Goal: Task Accomplishment & Management: Complete application form

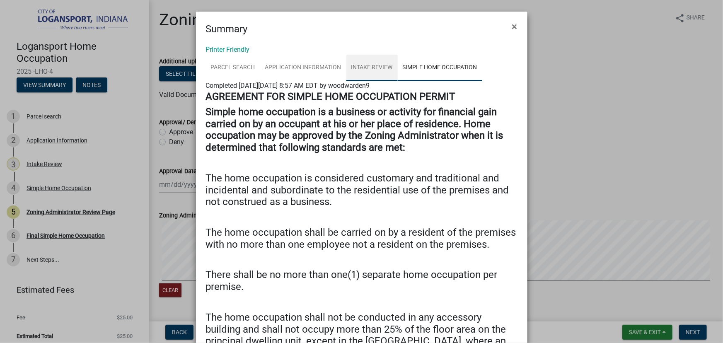
click at [365, 75] on link "Intake Review" at bounding box center [371, 68] width 51 height 27
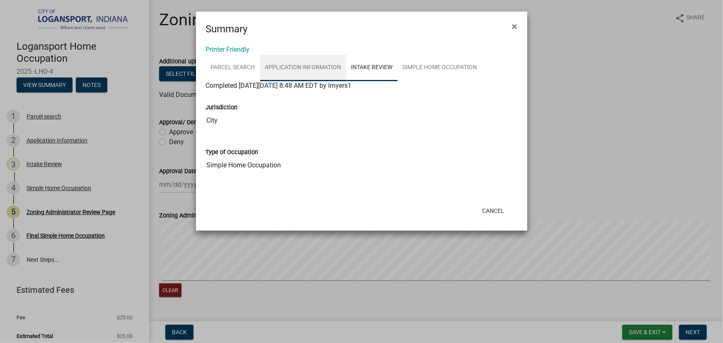
click at [310, 73] on link "Application Information" at bounding box center [303, 68] width 86 height 27
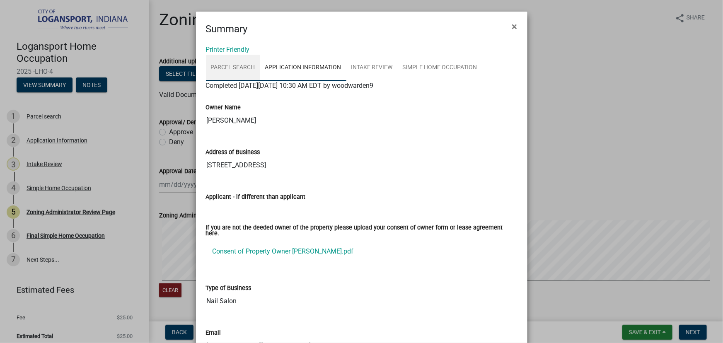
click at [224, 70] on link "Parcel search" at bounding box center [233, 68] width 54 height 27
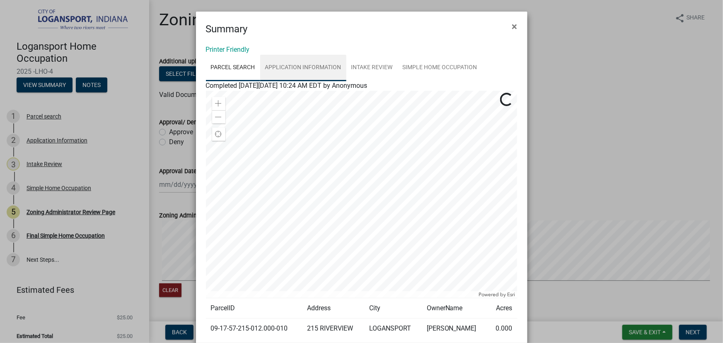
click at [280, 64] on link "Application Information" at bounding box center [303, 68] width 86 height 27
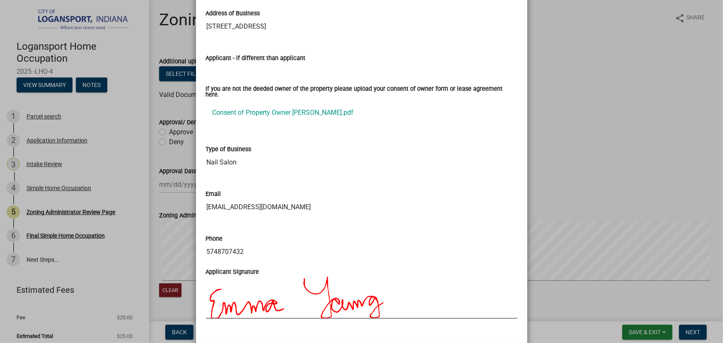
scroll to position [179, 0]
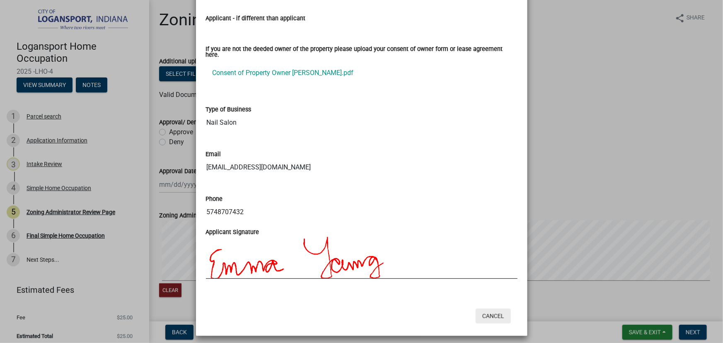
click at [496, 312] on button "Cancel" at bounding box center [493, 316] width 35 height 15
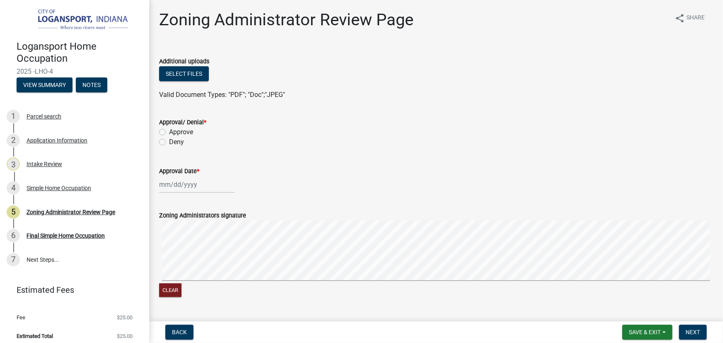
click at [169, 131] on label "Approve" at bounding box center [181, 132] width 24 height 10
click at [169, 131] on input "Approve" at bounding box center [171, 129] width 5 height 5
radio input "true"
click at [177, 185] on div at bounding box center [197, 184] width 76 height 17
select select "9"
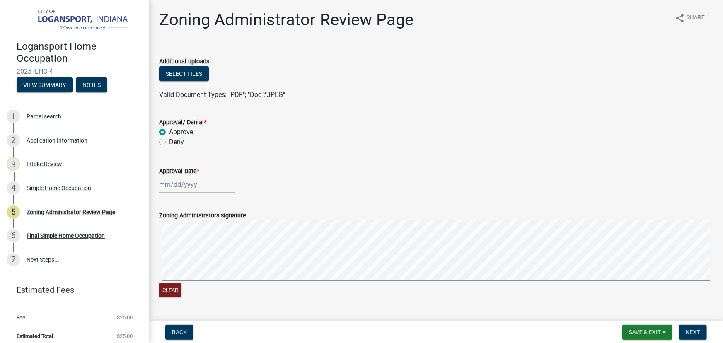
select select "2025"
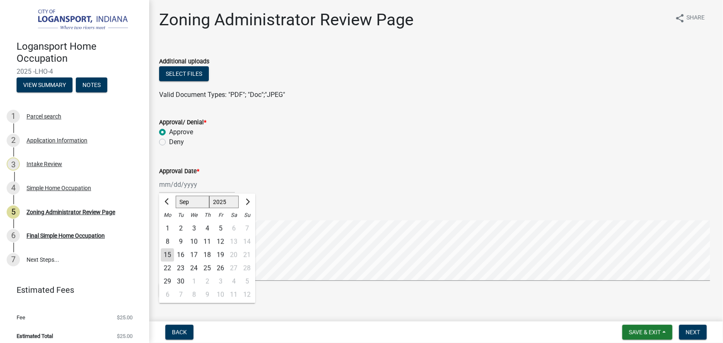
click at [163, 254] on div "15" at bounding box center [167, 255] width 13 height 13
type input "[DATE]"
